Goal: Navigation & Orientation: Find specific page/section

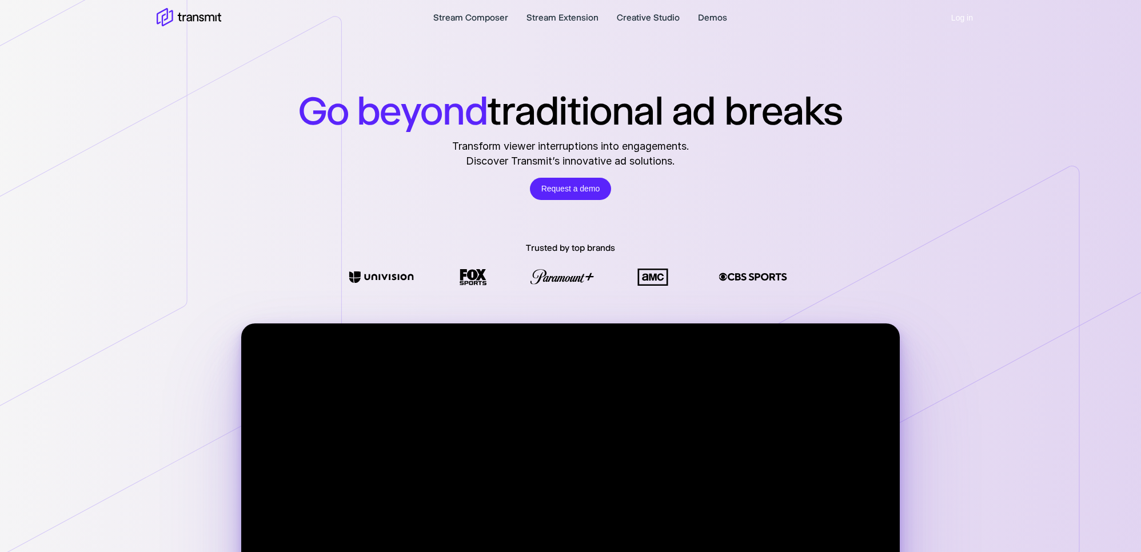
click at [959, 16] on button "Log in" at bounding box center [962, 18] width 45 height 22
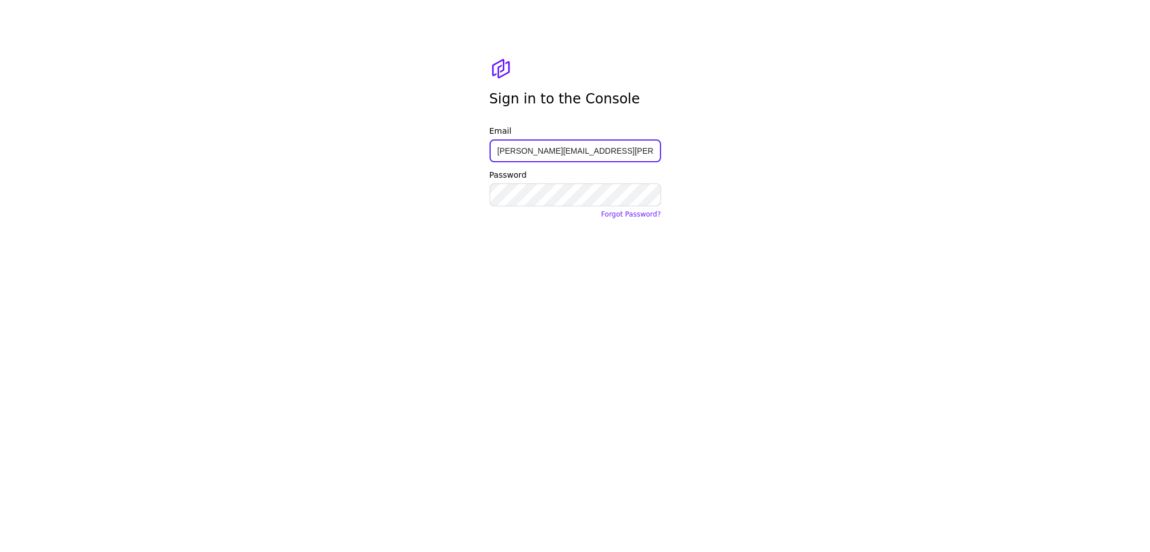
click at [567, 248] on button "Sign In" at bounding box center [575, 240] width 172 height 23
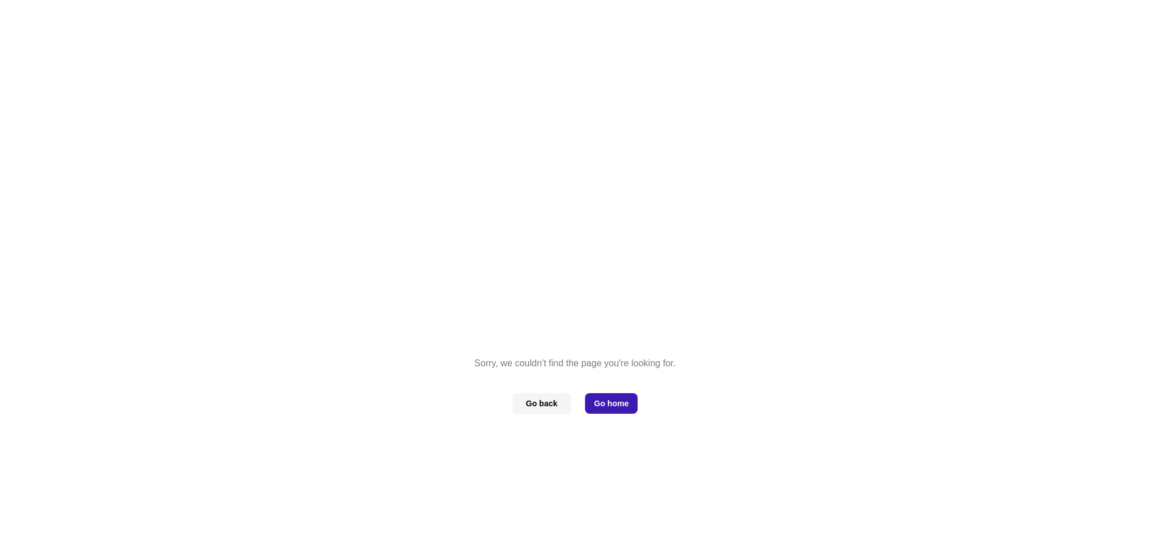
click at [604, 407] on button "Go home" at bounding box center [611, 403] width 53 height 21
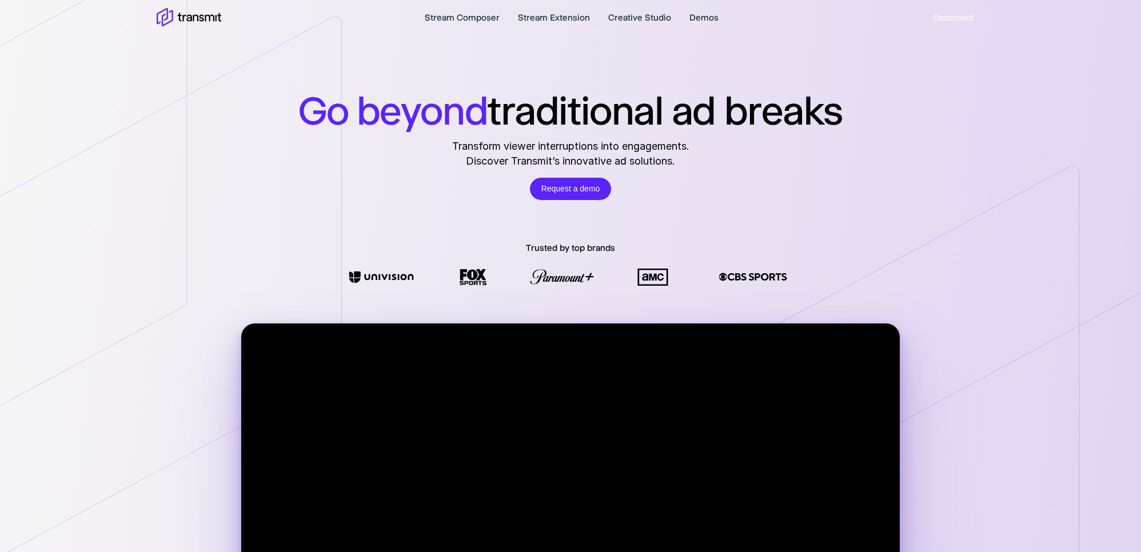
click at [952, 21] on button "Dashboard" at bounding box center [954, 18] width 62 height 22
click at [953, 18] on button "Dashboard" at bounding box center [954, 18] width 62 height 22
click at [922, 41] on div "Go beyond traditional ad breaks Transform viewer interruptions into engagements…" at bounding box center [570, 349] width 1141 height 698
click at [943, 17] on button "Dashboard" at bounding box center [954, 18] width 62 height 22
